Goal: Information Seeking & Learning: Learn about a topic

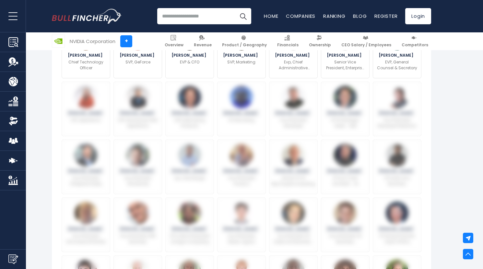
scroll to position [97, 0]
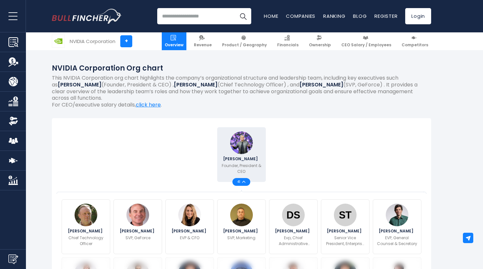
click at [186, 48] on link "Overview" at bounding box center [174, 41] width 25 height 18
click at [183, 45] on span "Overview" at bounding box center [174, 44] width 19 height 5
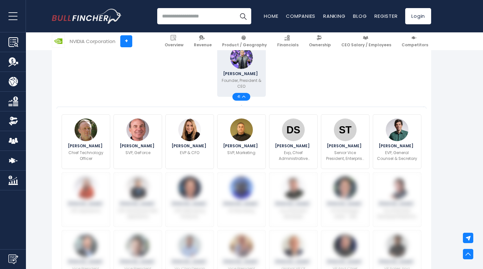
scroll to position [182, 0]
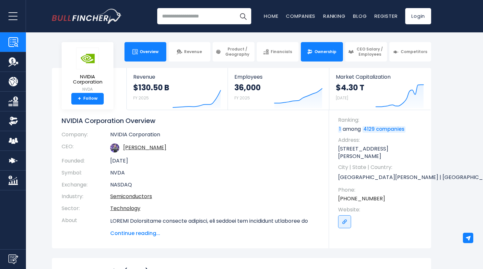
click at [329, 51] on span "Ownership" at bounding box center [325, 51] width 22 height 5
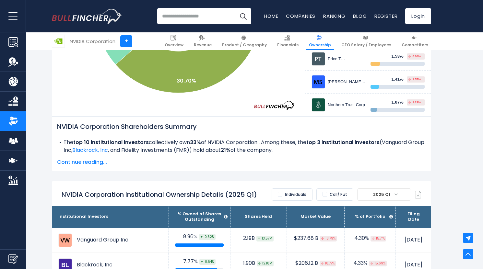
scroll to position [301, 0]
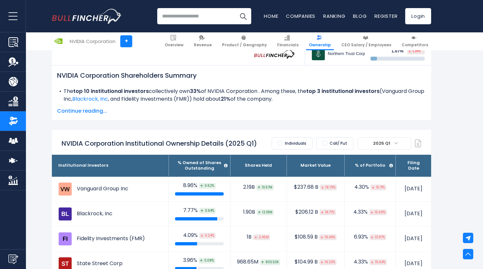
click at [291, 143] on label "Individuals" at bounding box center [291, 143] width 41 height 12
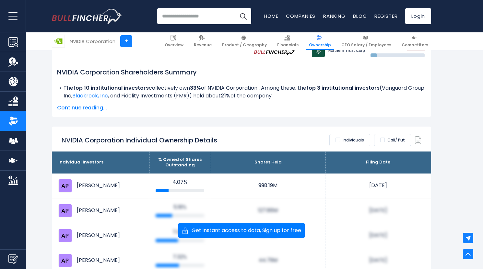
scroll to position [303, 0]
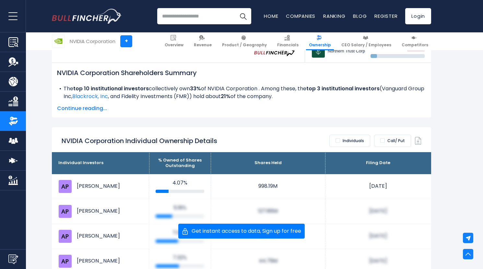
click at [339, 140] on label "Individuals" at bounding box center [349, 141] width 41 height 12
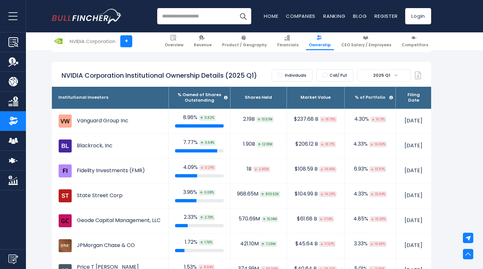
scroll to position [368, 0]
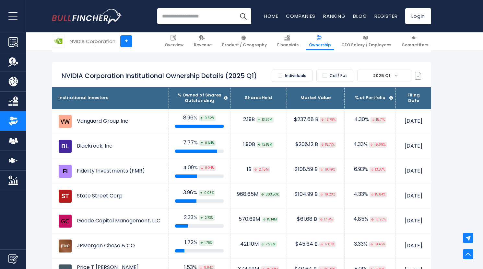
click at [286, 142] on td "$206.12 B 18.77%" at bounding box center [315, 146] width 58 height 25
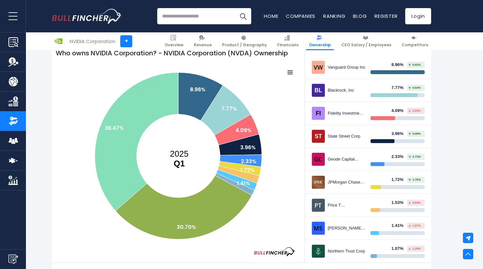
scroll to position [0, 0]
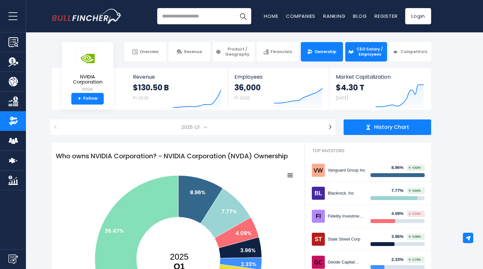
click at [370, 52] on span "CEO Salary / Employees" at bounding box center [369, 52] width 28 height 10
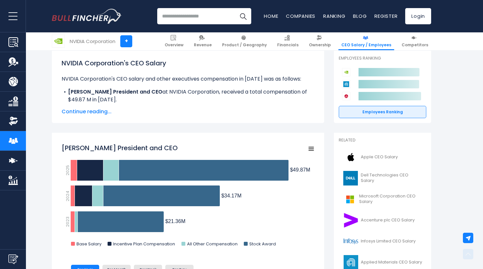
scroll to position [176, 0]
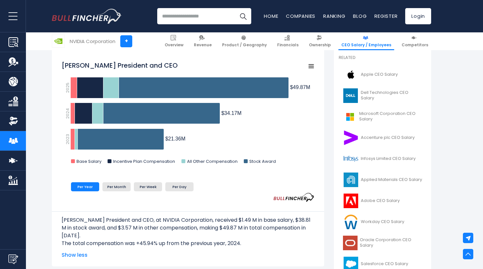
click at [240, 175] on div "Created with Highcharts 12.1.2 Chart context menu [PERSON_NAME] President and C…" at bounding box center [188, 125] width 253 height 135
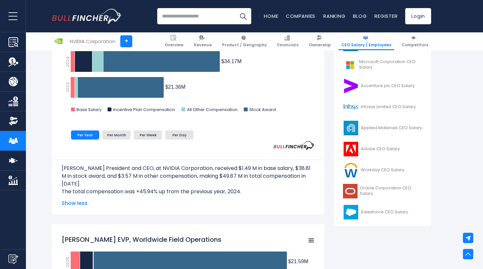
scroll to position [229, 0]
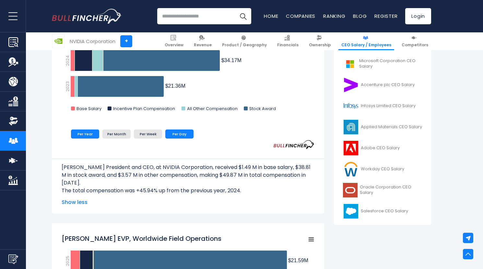
click at [185, 134] on li "Per Day" at bounding box center [179, 134] width 28 height 9
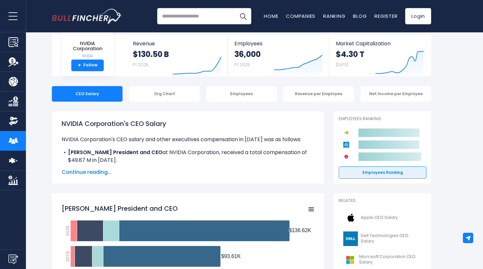
scroll to position [33, 0]
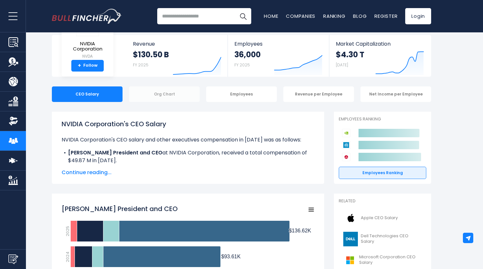
click at [192, 100] on div "Org Chart" at bounding box center [164, 94] width 71 height 16
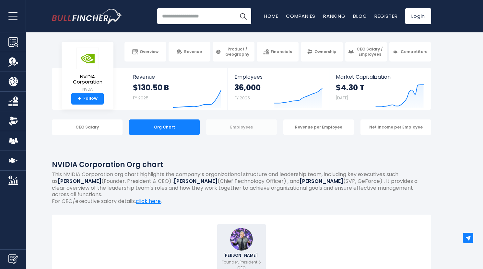
click at [253, 131] on div "Employees" at bounding box center [241, 127] width 71 height 16
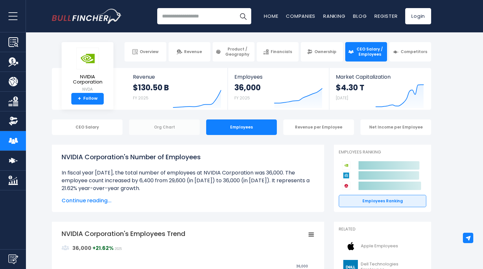
click at [194, 127] on div "Org Chart" at bounding box center [164, 127] width 71 height 16
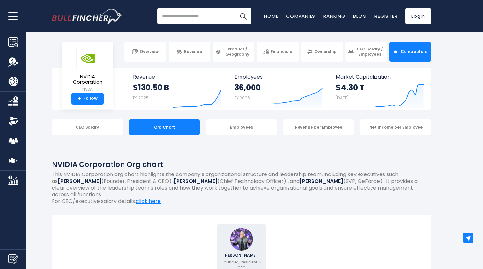
click at [415, 56] on link "Competitors" at bounding box center [410, 51] width 42 height 19
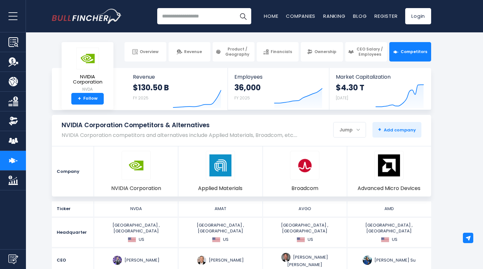
click at [249, 193] on li "Remove Applied Materials" at bounding box center [220, 171] width 84 height 50
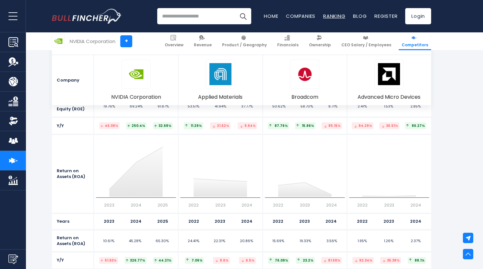
scroll to position [2909, 0]
